Goal: Share content: Share content

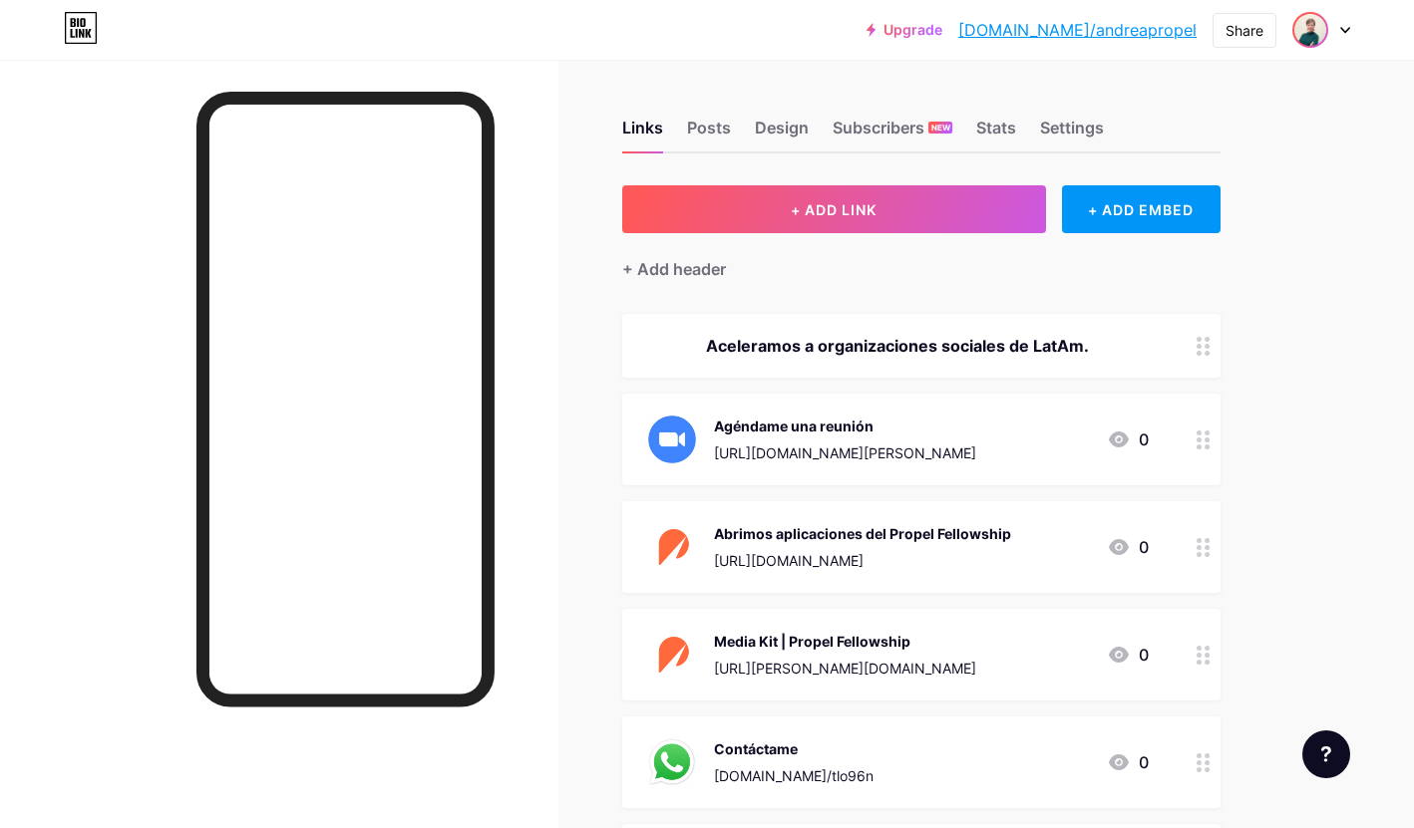
click at [1305, 28] on img at bounding box center [1310, 30] width 32 height 32
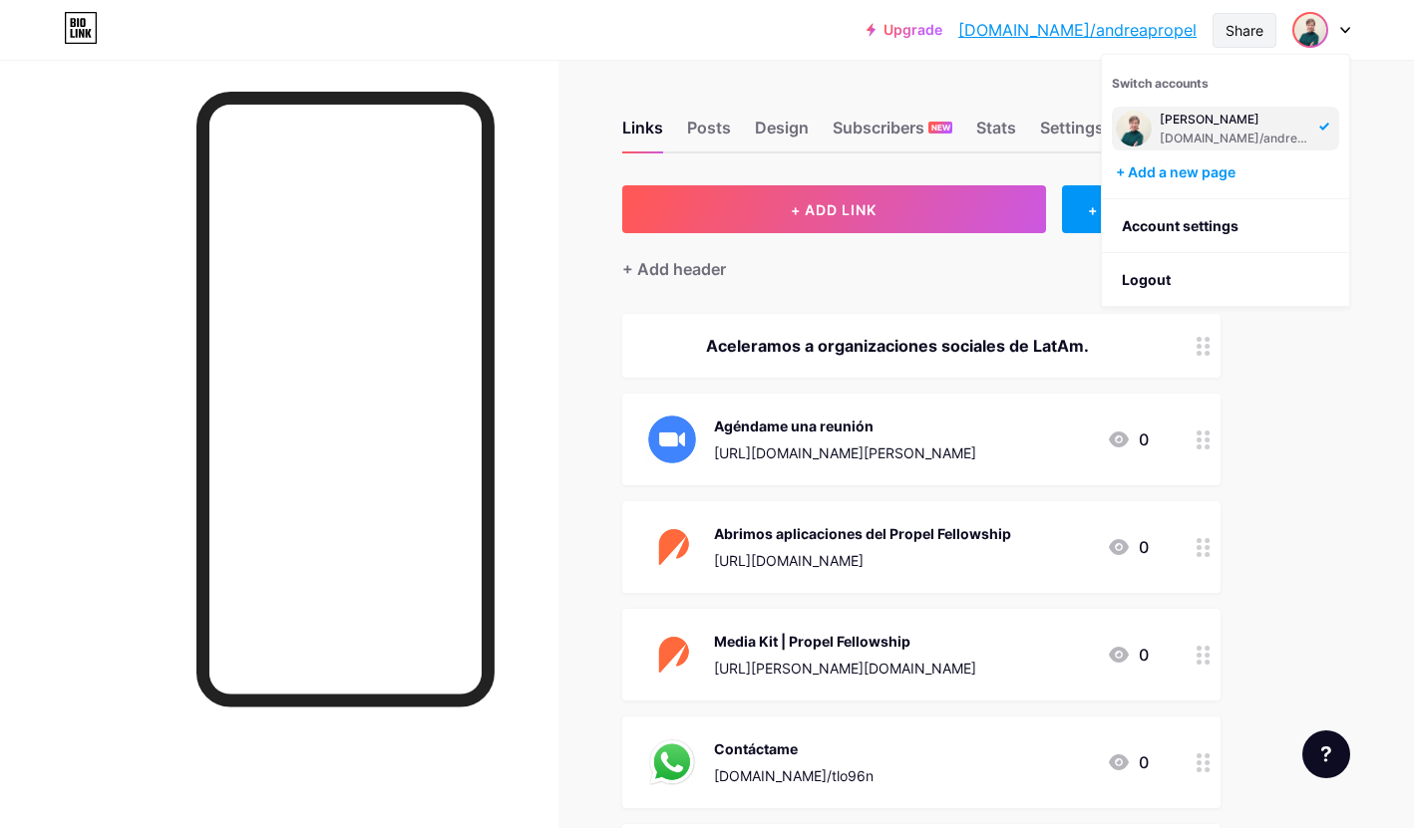
click at [1232, 32] on div "Share" at bounding box center [1244, 30] width 38 height 21
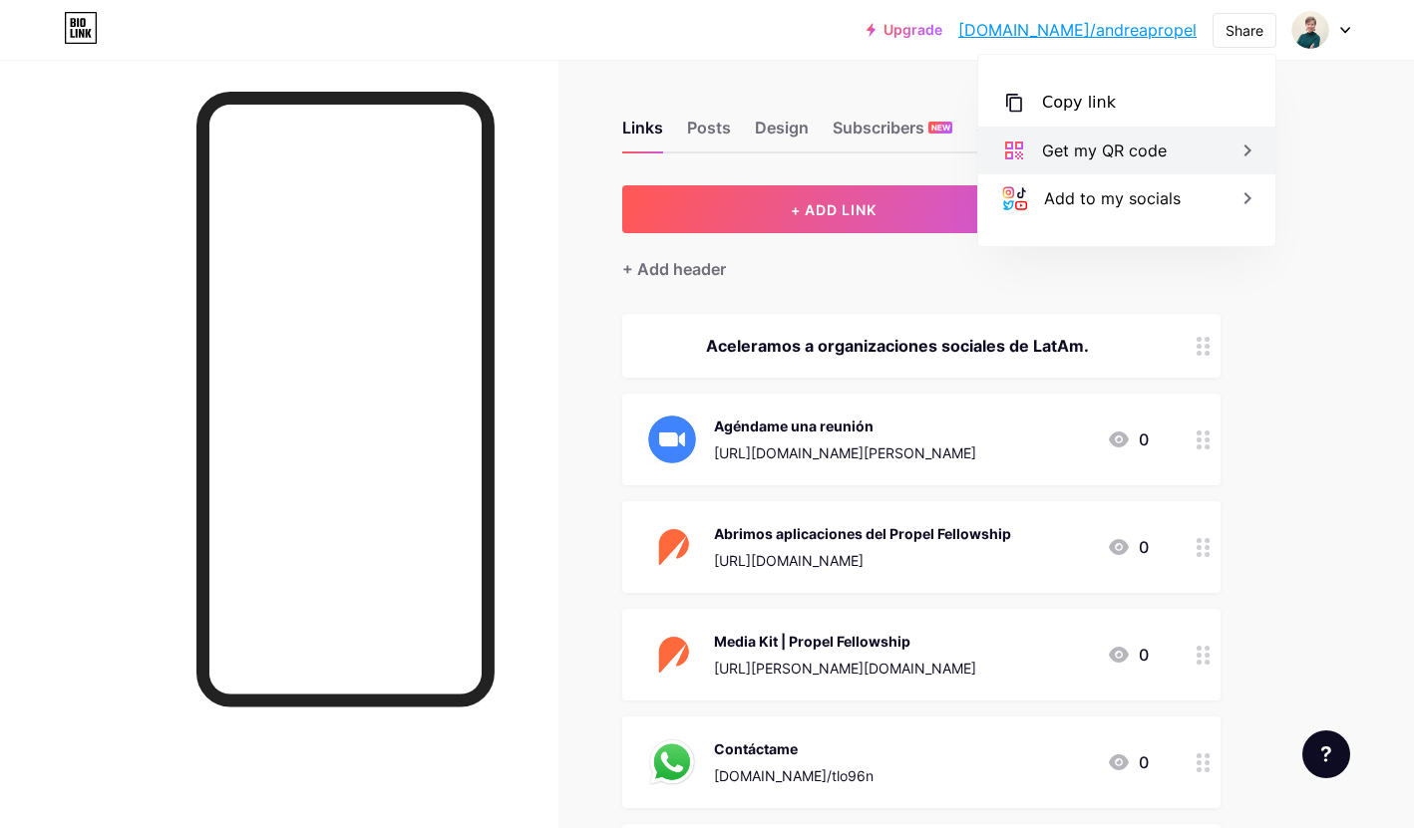
click at [1116, 161] on div "Get my QR code" at bounding box center [1104, 151] width 125 height 24
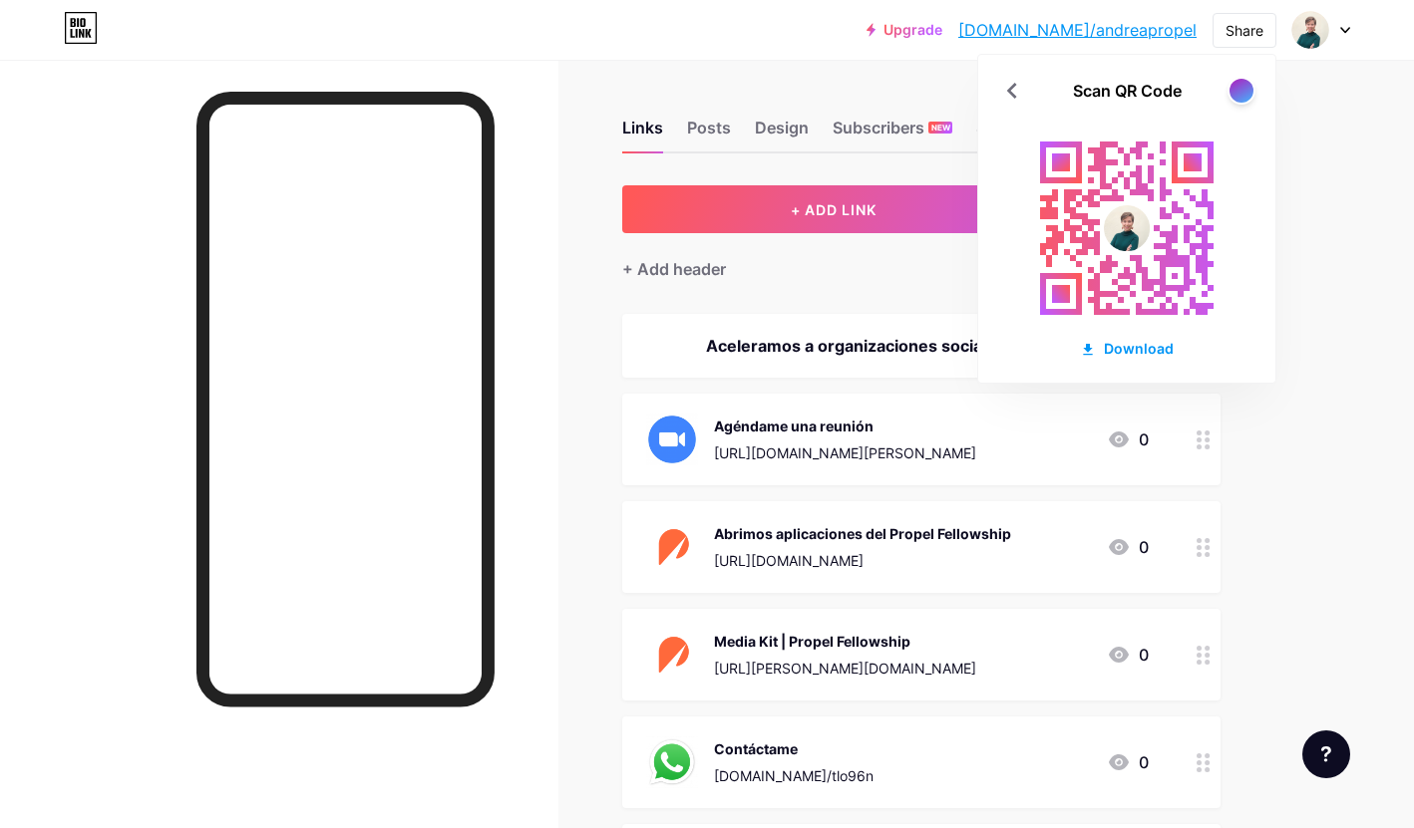
click at [1217, 96] on div "Scan QR Code" at bounding box center [1126, 91] width 297 height 24
click at [1231, 96] on div at bounding box center [1240, 90] width 25 height 25
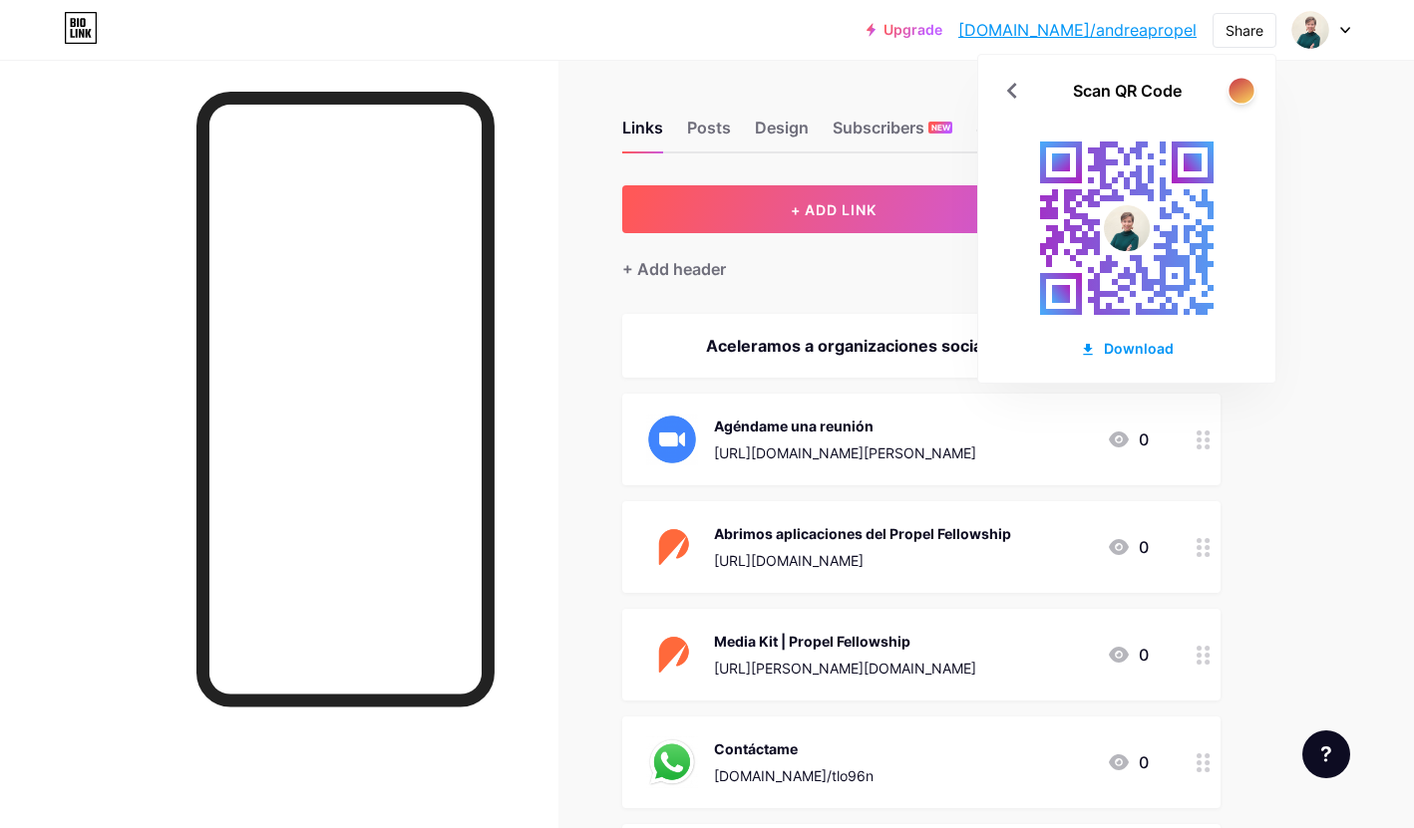
click at [1231, 96] on div at bounding box center [1240, 90] width 25 height 25
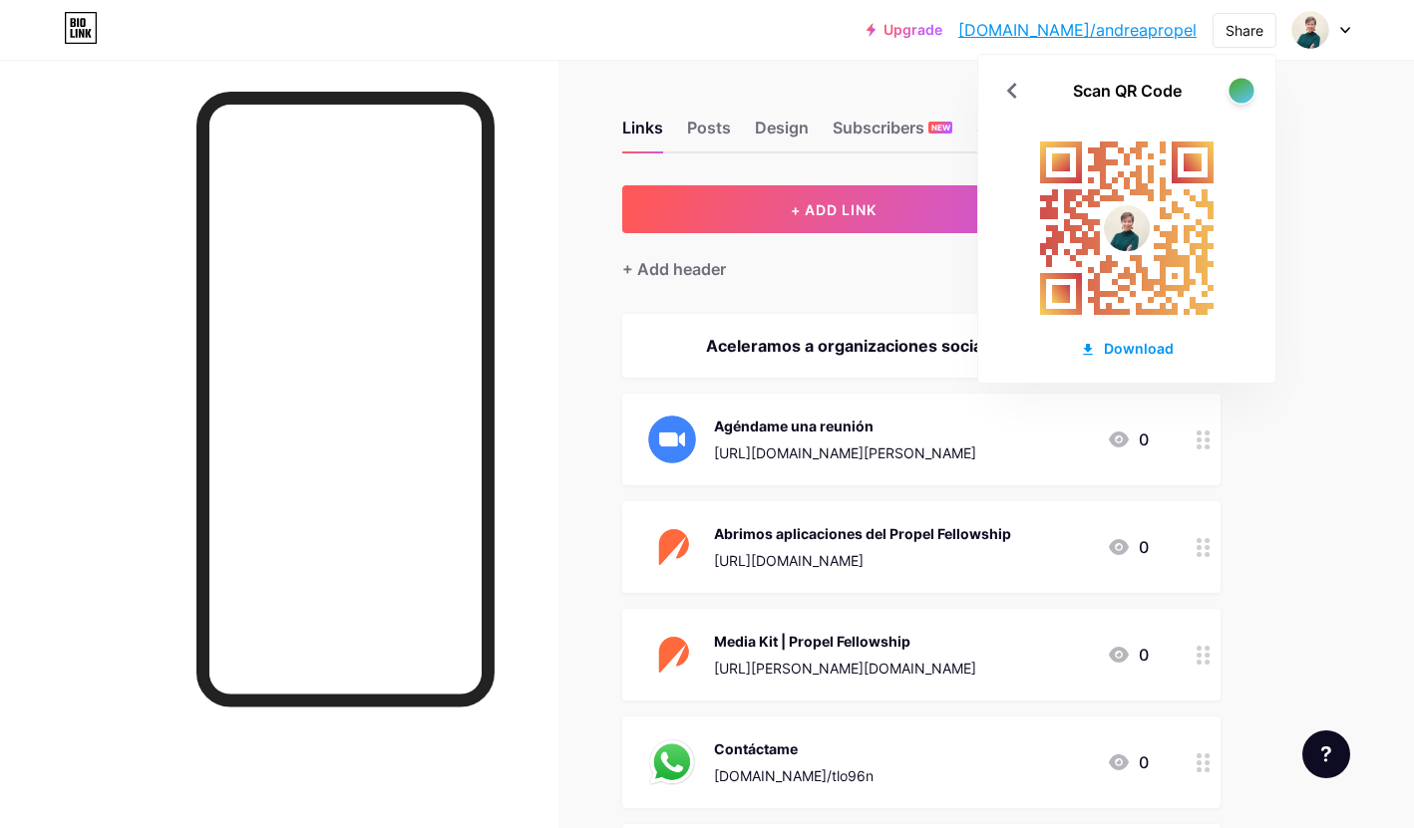
click at [1231, 96] on div at bounding box center [1240, 90] width 25 height 25
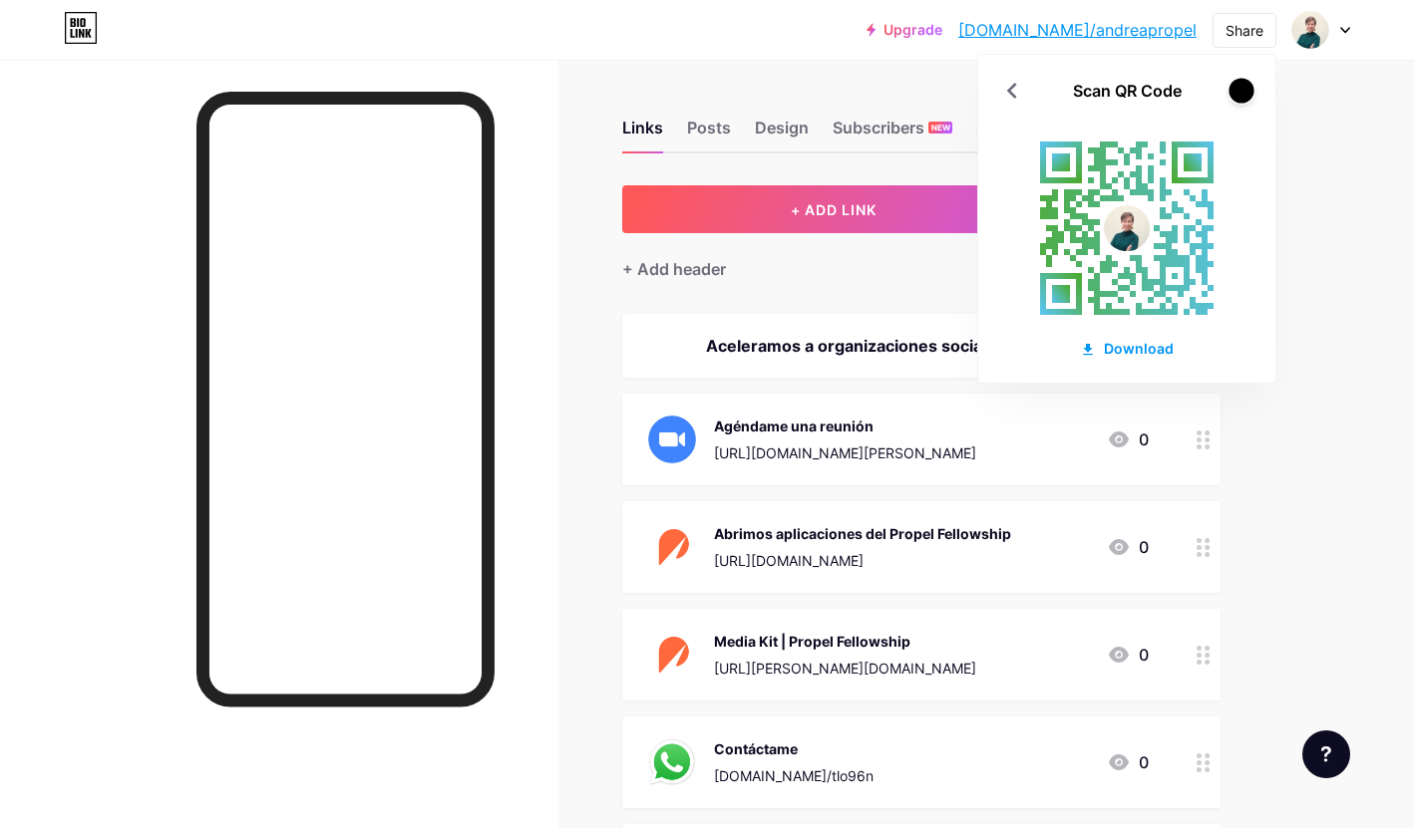
click at [1231, 96] on div at bounding box center [1240, 90] width 25 height 25
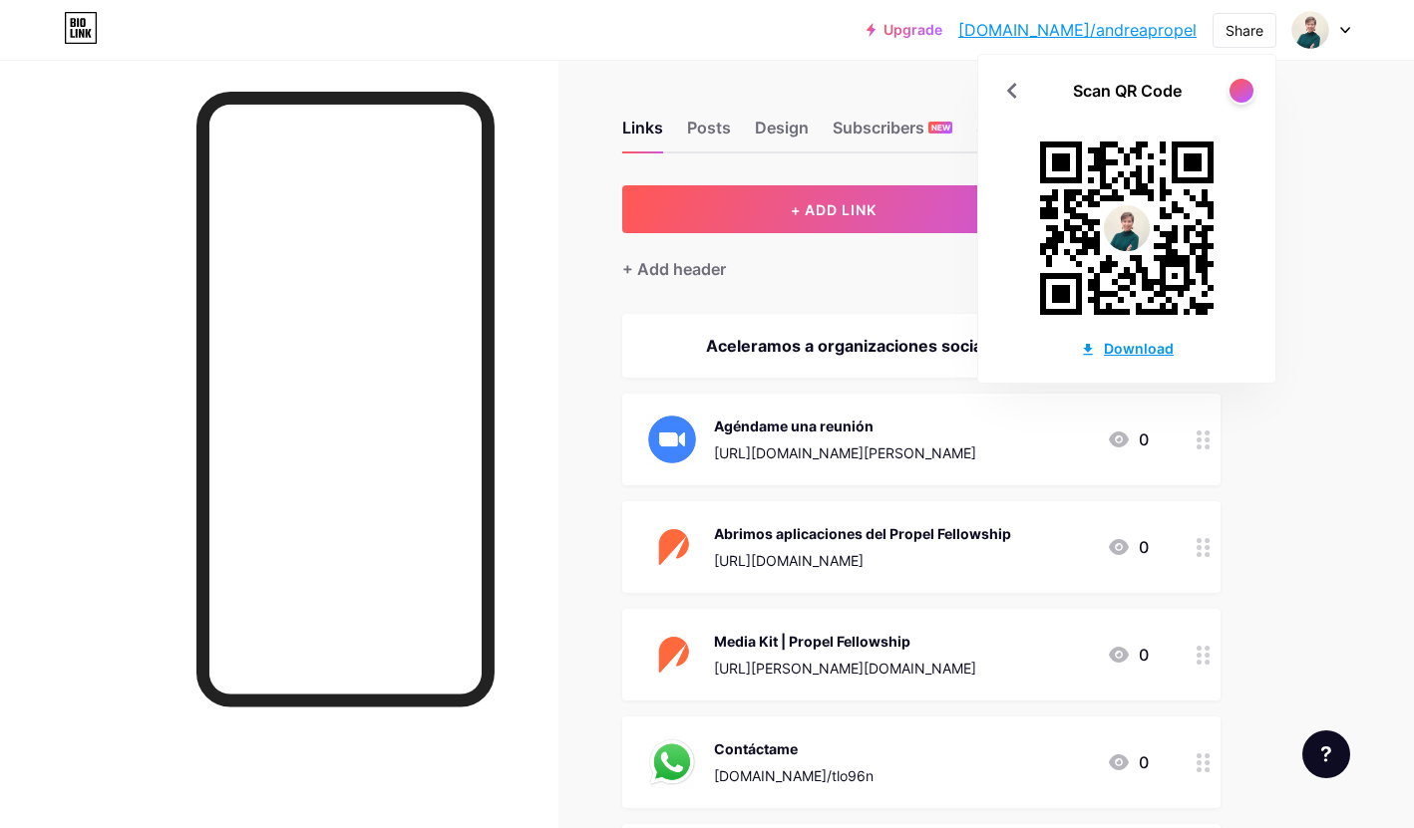
click at [1161, 349] on div "Download" at bounding box center [1127, 348] width 94 height 21
